Goal: Information Seeking & Learning: Learn about a topic

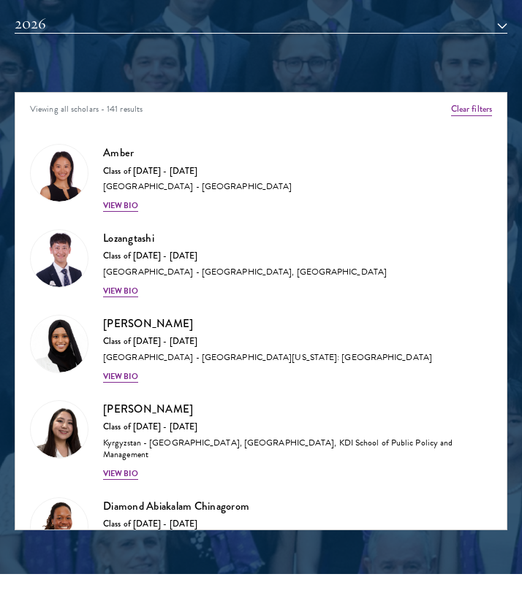
scroll to position [1568, 0]
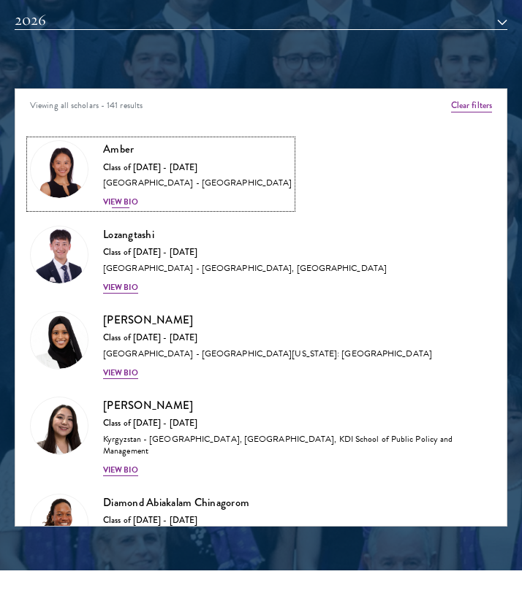
click at [145, 205] on div "Amber Class of 2025 - 2026 China - Peking University View Bio" at bounding box center [197, 174] width 189 height 68
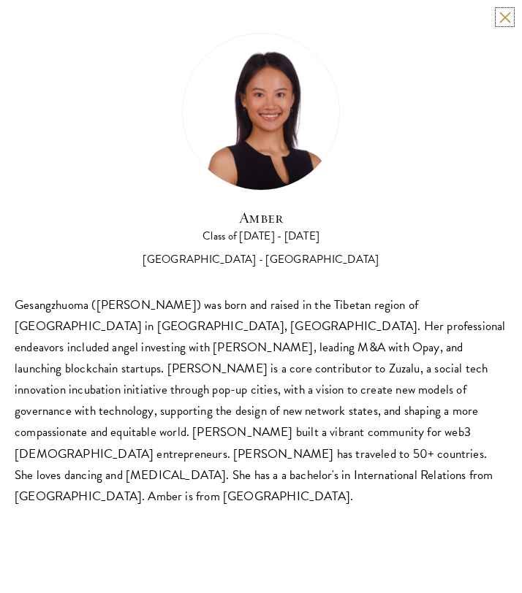
click at [502, 22] on button at bounding box center [504, 17] width 12 height 12
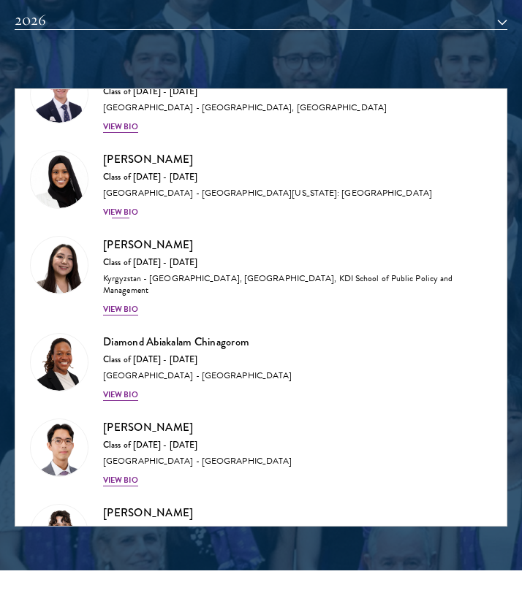
scroll to position [164, 0]
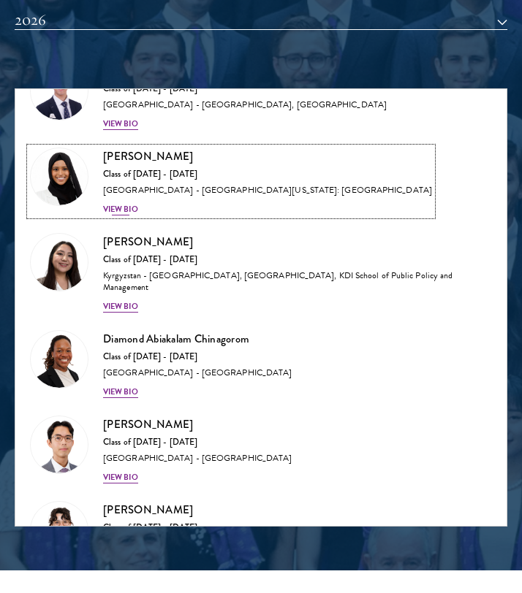
click at [125, 213] on div "View Bio" at bounding box center [120, 210] width 35 height 12
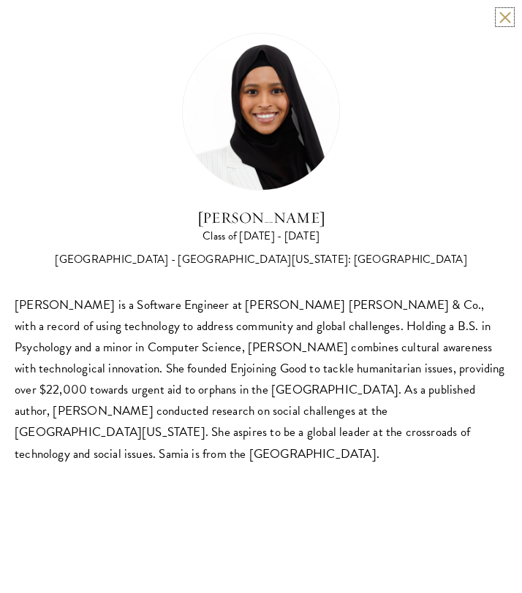
click at [506, 17] on button at bounding box center [504, 17] width 12 height 12
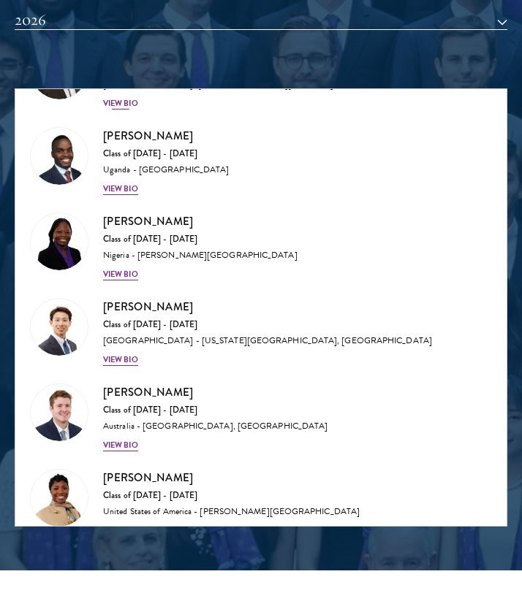
scroll to position [816, 0]
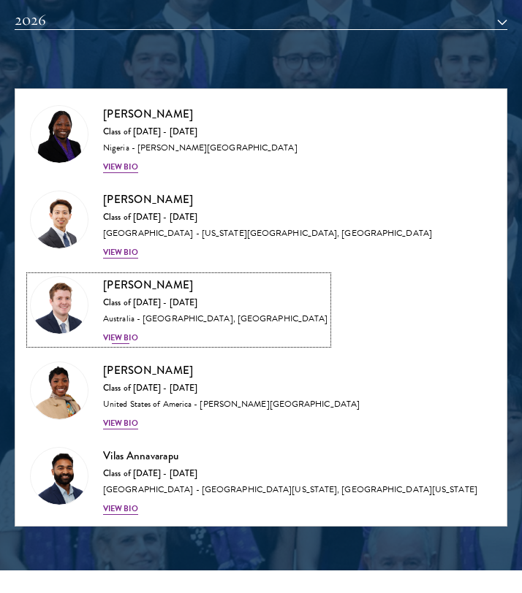
click at [121, 337] on div "View Bio" at bounding box center [120, 338] width 35 height 12
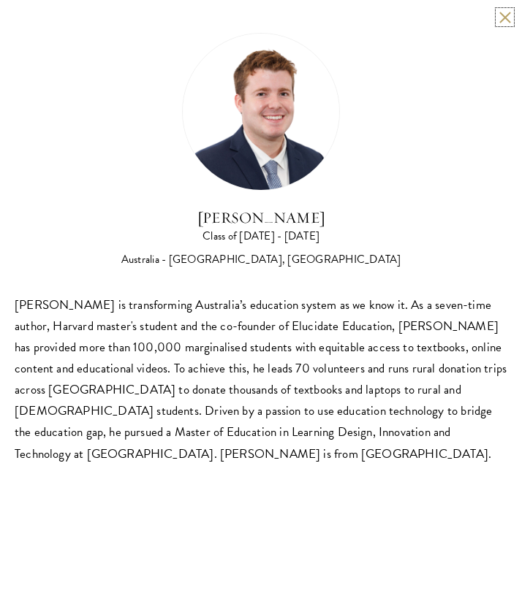
click at [502, 13] on button at bounding box center [504, 17] width 12 height 12
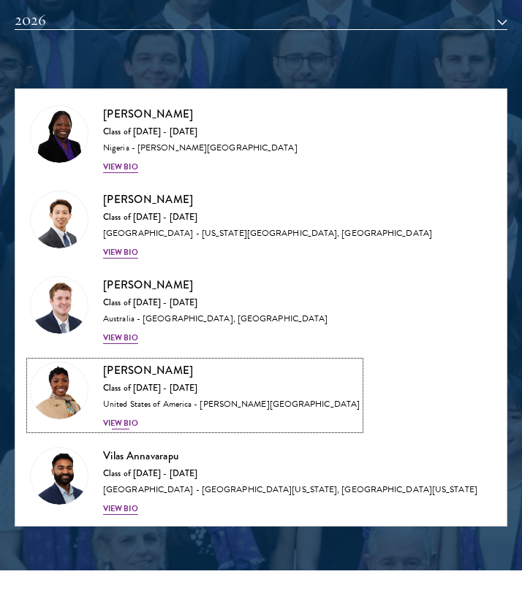
click at [114, 428] on div "View Bio" at bounding box center [120, 424] width 35 height 12
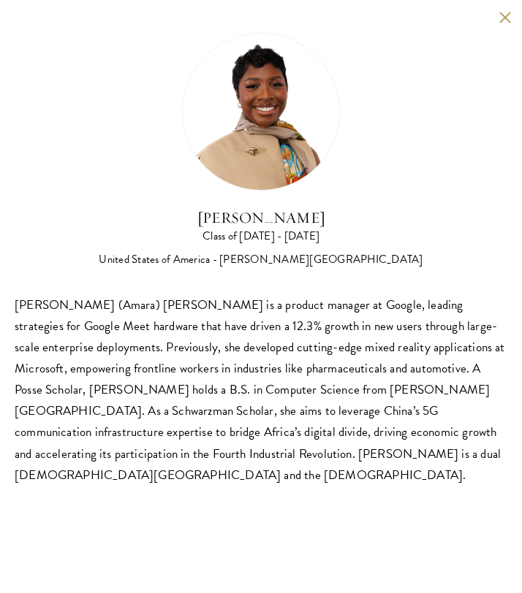
click at [507, 18] on button at bounding box center [504, 17] width 12 height 12
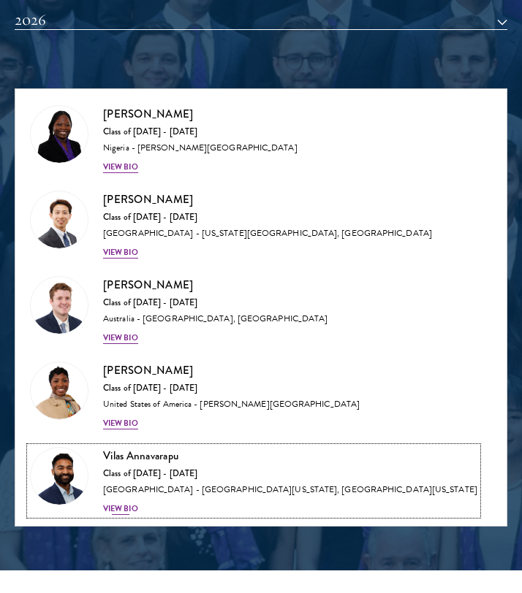
click at [118, 509] on div "View Bio" at bounding box center [120, 509] width 35 height 12
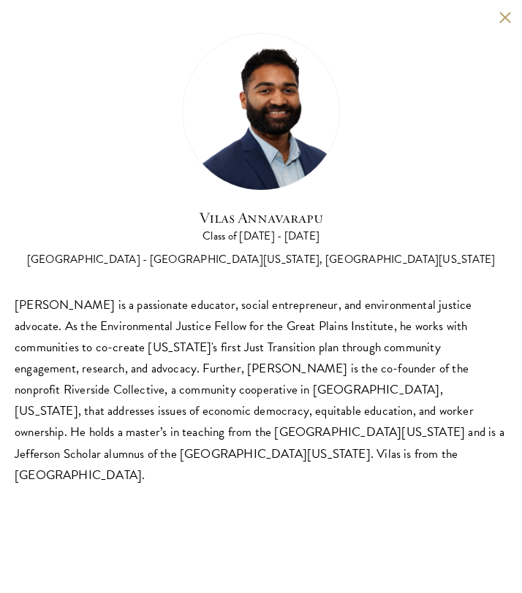
click at [504, 21] on button at bounding box center [504, 17] width 12 height 12
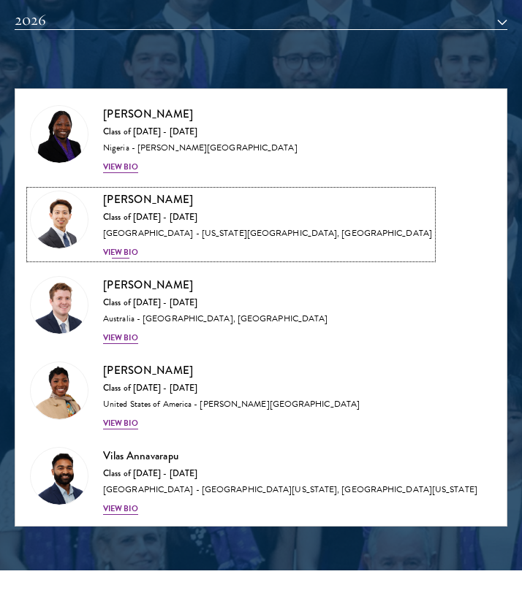
click at [126, 254] on div "View Bio" at bounding box center [120, 253] width 35 height 12
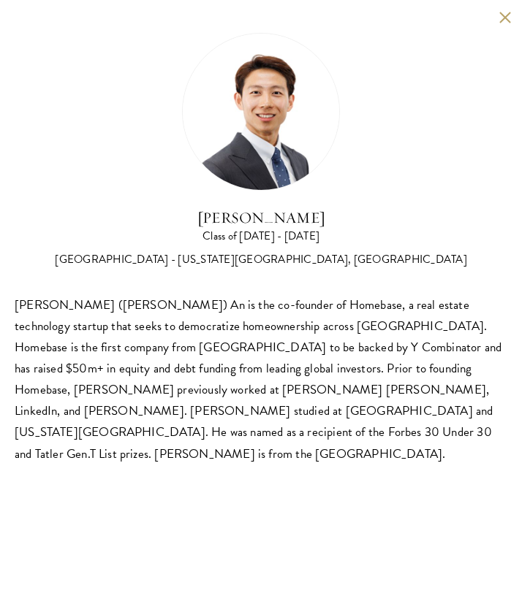
click at [506, 25] on div "Phillip An Class of 2025 - 2026 United States of America - California Institute…" at bounding box center [261, 249] width 522 height 498
click at [506, 20] on button at bounding box center [504, 17] width 12 height 12
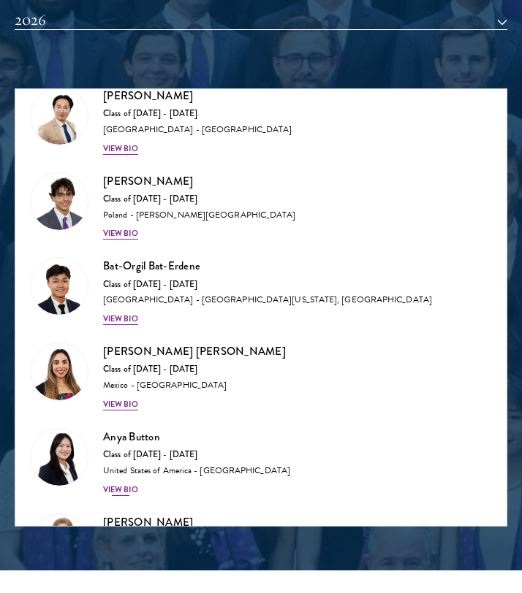
scroll to position [1534, 0]
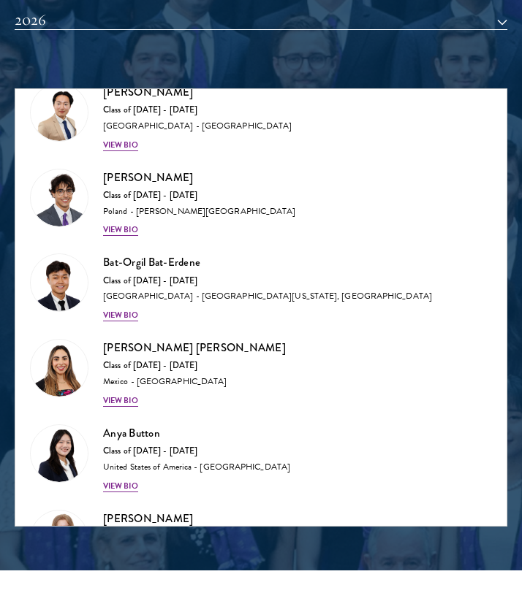
click at [125, 481] on div "Anya Button Class of 2025 - 2026 United States of America - Duke University Vie…" at bounding box center [260, 458] width 491 height 85
click at [125, 481] on div "View Bio" at bounding box center [120, 487] width 35 height 12
